Goal: Find specific page/section: Find specific page/section

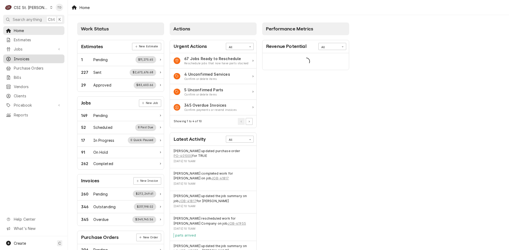
click at [49, 56] on span "Invoices" at bounding box center [38, 59] width 48 height 6
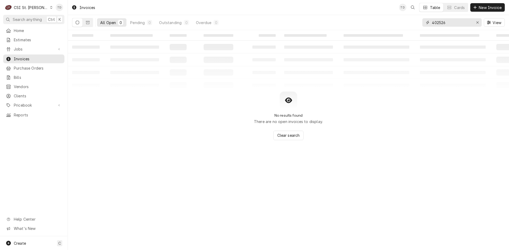
click at [446, 23] on input "402526" at bounding box center [452, 22] width 40 height 8
type input "m"
type input "hidden"
click at [89, 24] on button "Dynamic Content Wrapper" at bounding box center [88, 22] width 10 height 8
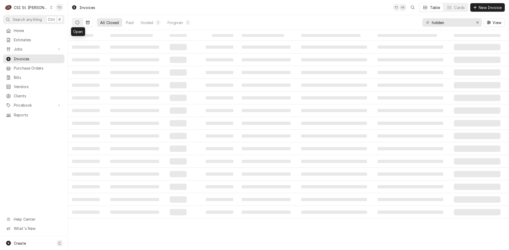
click at [78, 24] on icon "Dynamic Content Wrapper" at bounding box center [77, 23] width 4 height 4
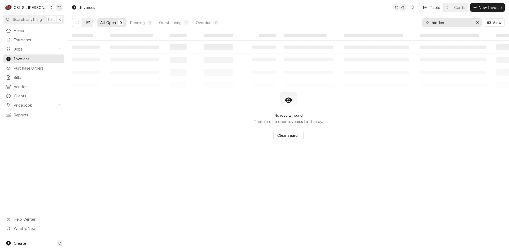
click at [88, 23] on icon "Dynamic Content Wrapper" at bounding box center [88, 23] width 4 height 4
